Goal: Information Seeking & Learning: Understand process/instructions

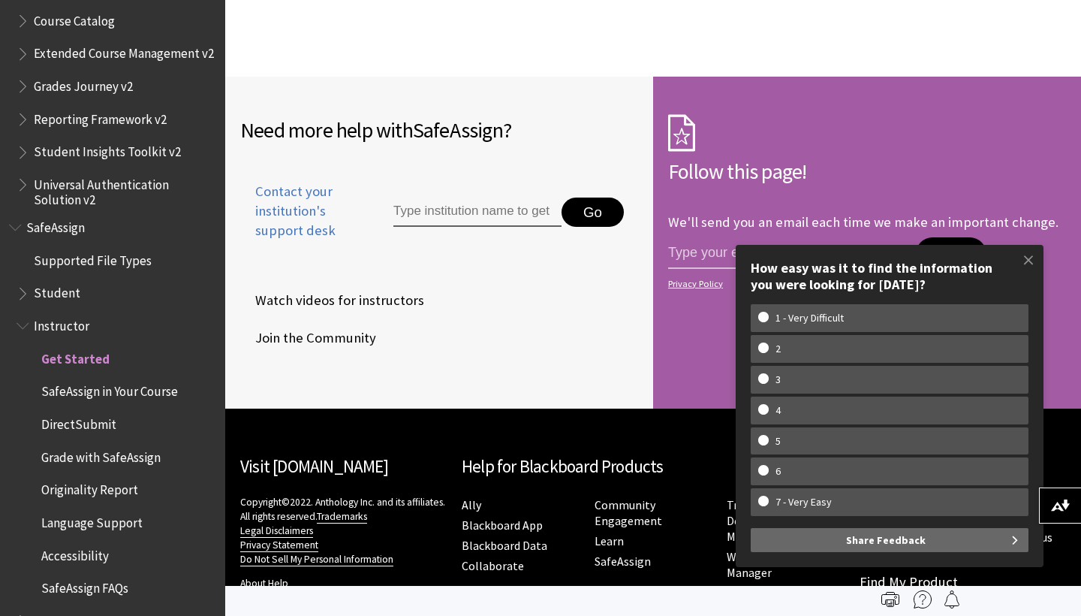
scroll to position [2370, 0]
click at [519, 198] on input "Type institution name to get support" at bounding box center [477, 213] width 168 height 30
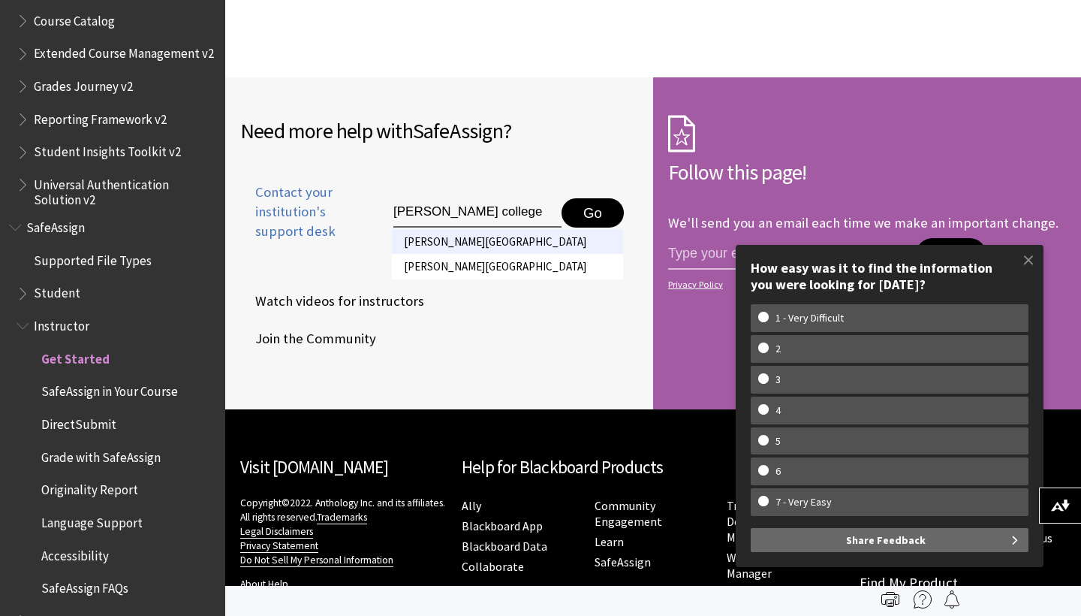
type input "Gaston college"
click at [473, 229] on li "Gaston College" at bounding box center [507, 241] width 231 height 25
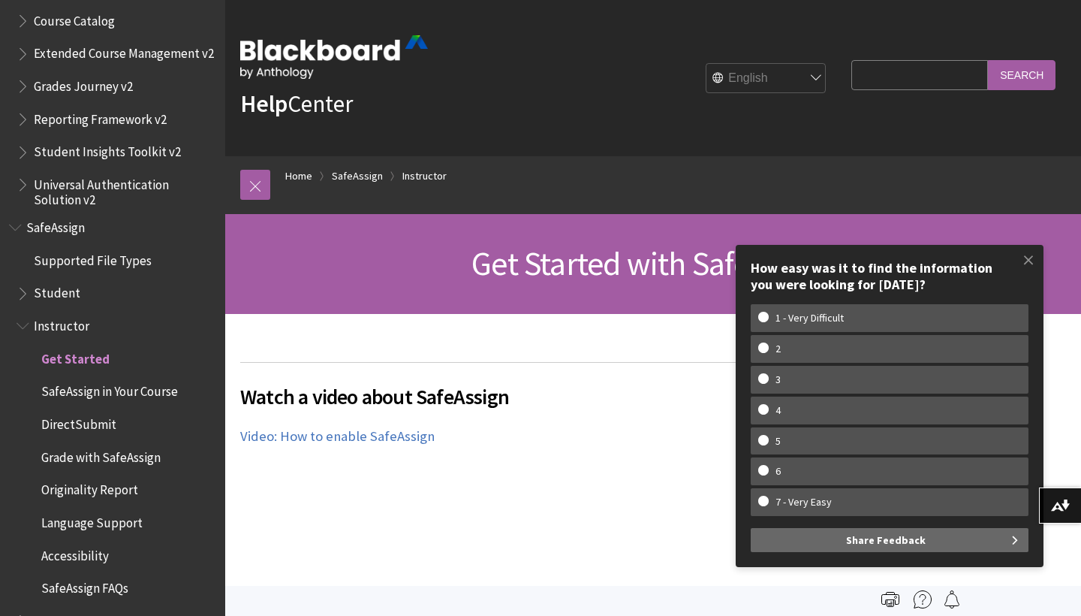
scroll to position [0, 0]
click at [399, 283] on div "Get Started with SafeAssign" at bounding box center [653, 264] width 856 height 100
click at [1032, 265] on span at bounding box center [1029, 260] width 32 height 32
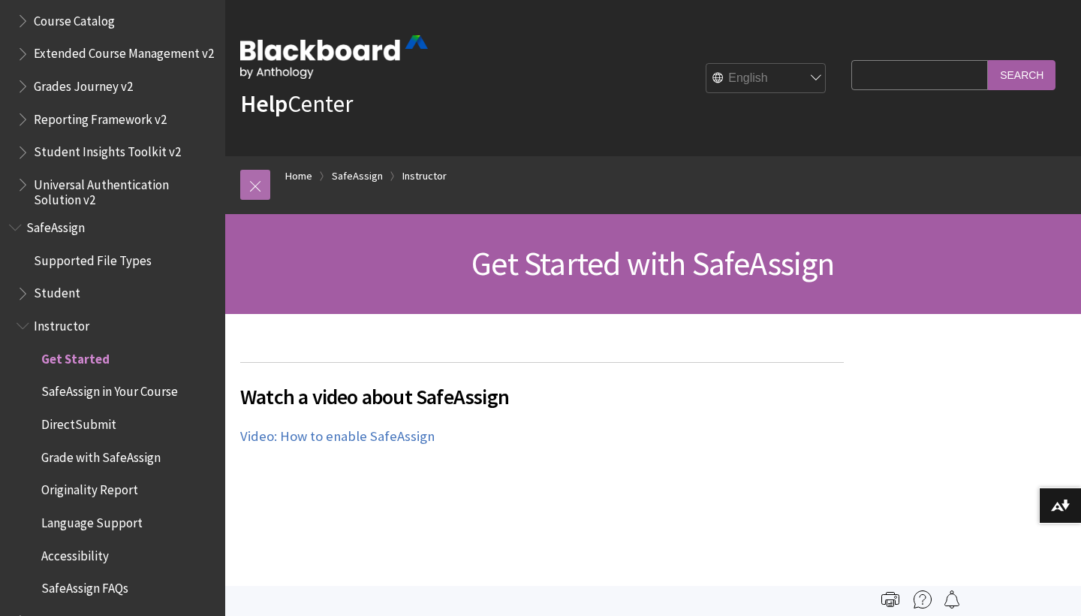
click at [249, 188] on link at bounding box center [255, 185] width 30 height 30
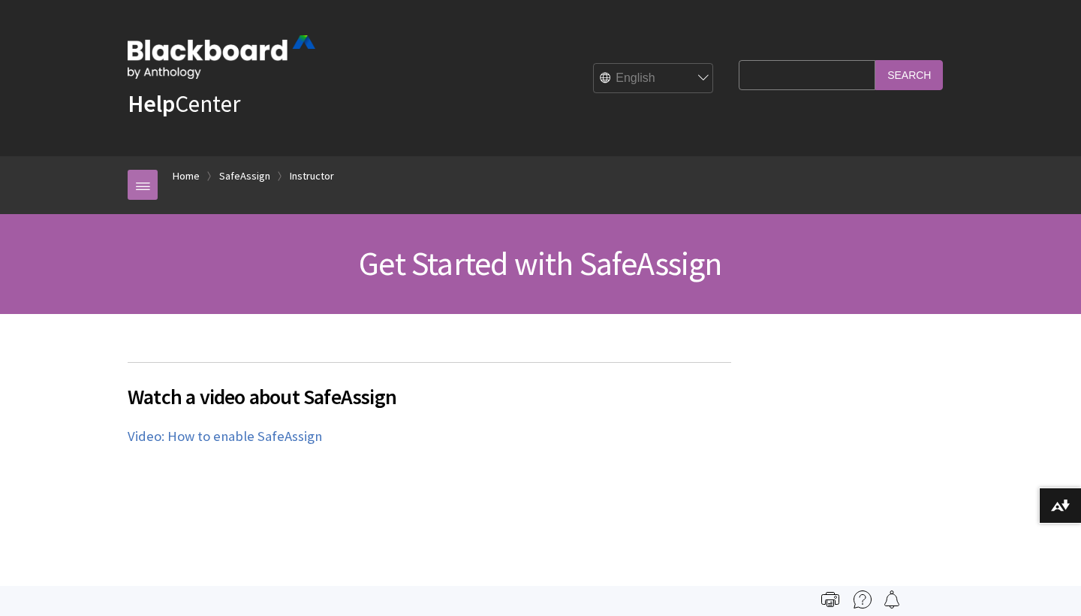
click at [134, 182] on link at bounding box center [143, 185] width 30 height 30
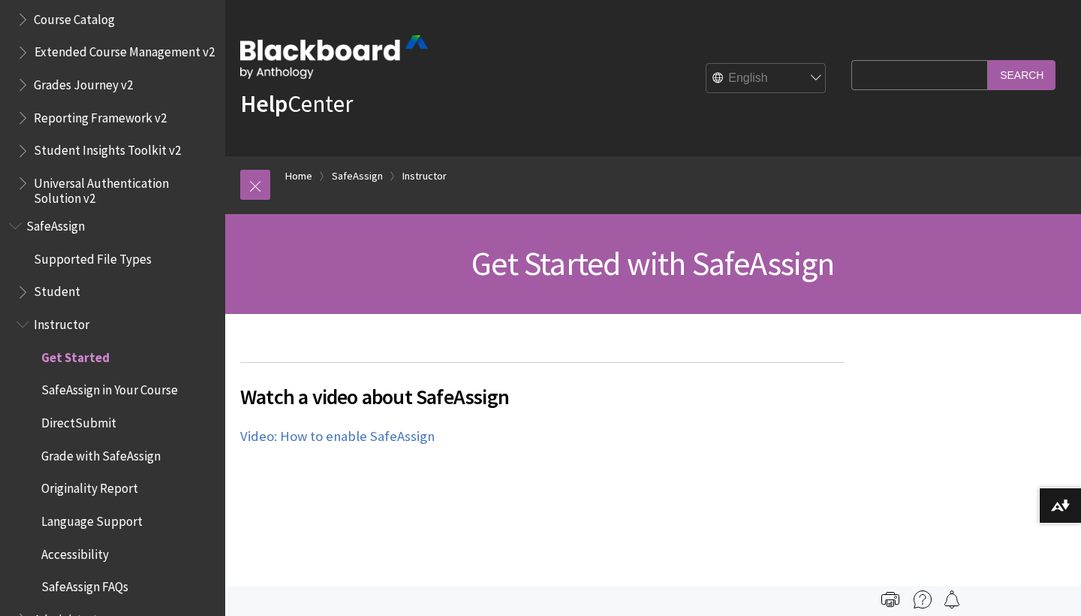
scroll to position [1690, 0]
click at [90, 379] on span "SafeAssign in Your Course" at bounding box center [109, 389] width 137 height 20
click at [77, 412] on span "DirectSubmit" at bounding box center [78, 422] width 75 height 20
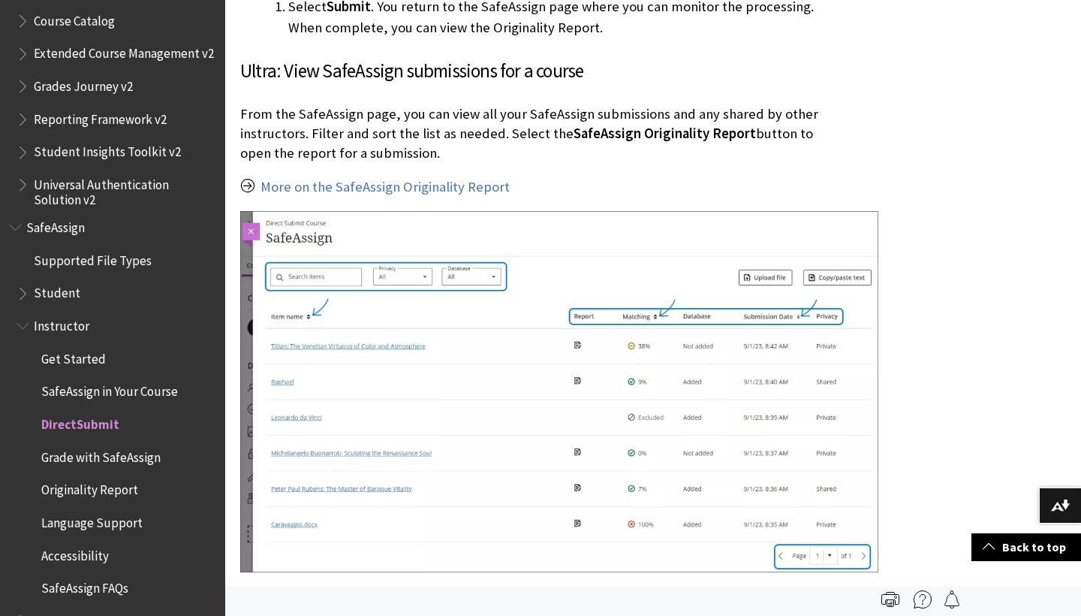
scroll to position [2151, 0]
click at [83, 445] on span "Grade with SafeAssign" at bounding box center [100, 455] width 119 height 20
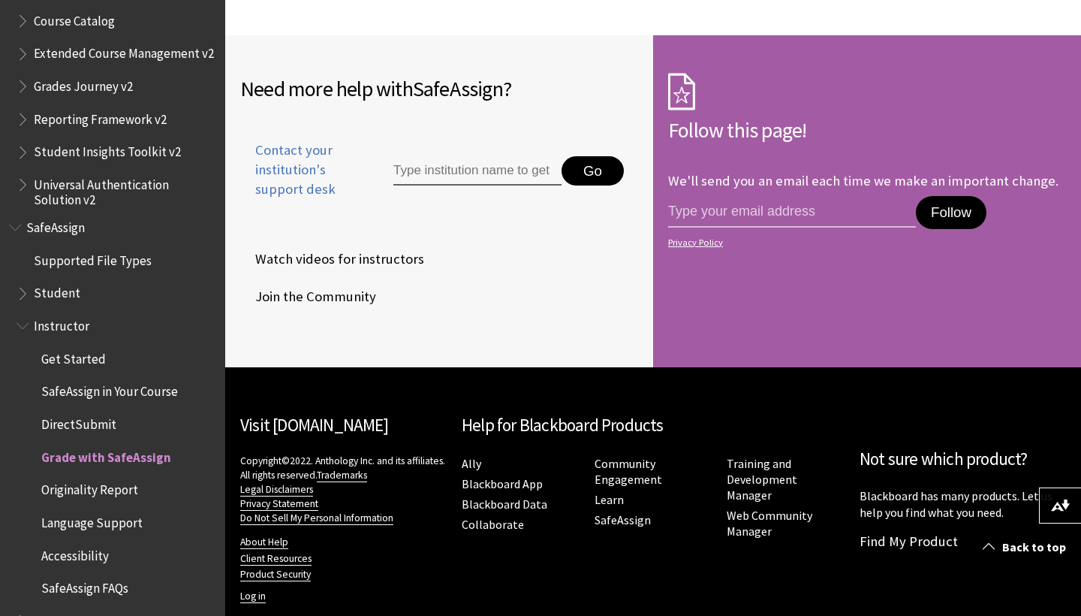
scroll to position [3002, 0]
